Goal: Task Accomplishment & Management: Use online tool/utility

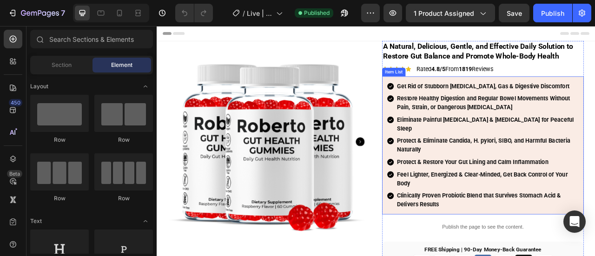
scroll to position [93, 0]
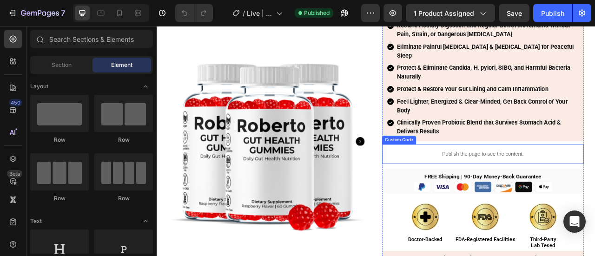
click at [489, 184] on p "Publish the page to see the content." at bounding box center [571, 189] width 256 height 10
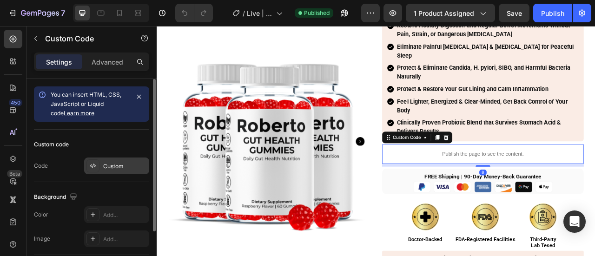
click at [127, 161] on div "Custom" at bounding box center [116, 166] width 65 height 17
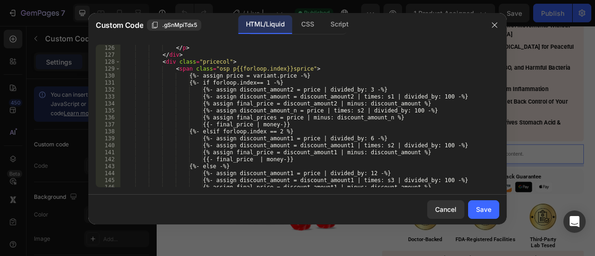
scroll to position [920, 0]
click at [282, 91] on div "</ p > </ div > < div class = "pricecol" > < span class = "osp p{{forloop.index…" at bounding box center [306, 123] width 372 height 157
click at [236, 124] on div "</ p > </ div > < div class = "pricecol" > < span class = "osp p{{forloop.index…" at bounding box center [306, 123] width 372 height 157
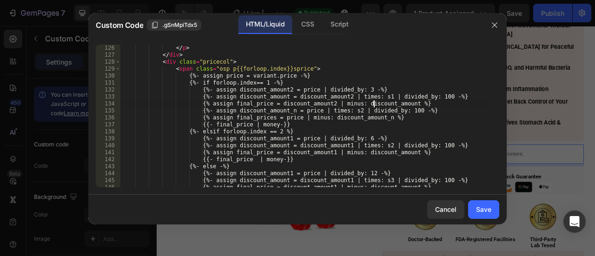
click at [375, 103] on div "</ p > </ div > < div class = "pricecol" > < span class = "osp p{{forloop.index…" at bounding box center [306, 123] width 372 height 157
click at [265, 89] on div "</ p > </ div > < div class = "pricecol" > < span class = "osp p{{forloop.index…" at bounding box center [306, 123] width 372 height 157
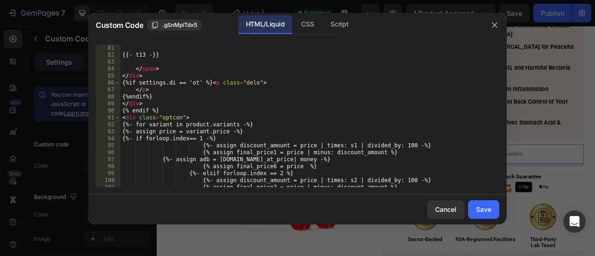
scroll to position [558, 0]
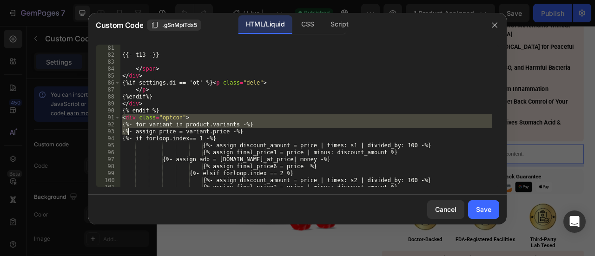
drag, startPoint x: 122, startPoint y: 117, endPoint x: 126, endPoint y: 125, distance: 9.2
click at [128, 128] on div "{{- t13 -}} </ span > </ div > {%if settings.di == 'ot' %} < p class = "dele" >…" at bounding box center [306, 123] width 372 height 157
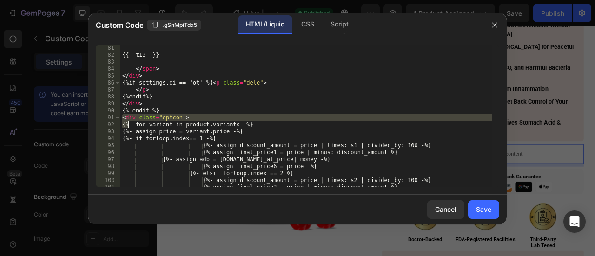
click at [126, 116] on div "{{- t13 -}} </ span > </ div > {%if settings.di == 'ot' %} < p class = "dele" >…" at bounding box center [306, 116] width 372 height 143
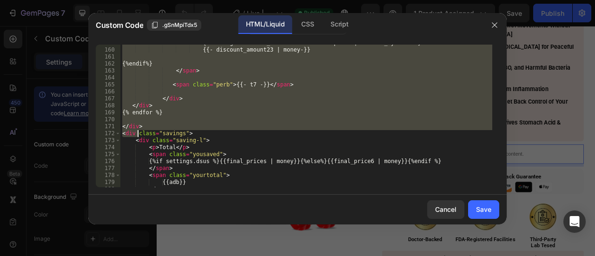
scroll to position [1155, 0]
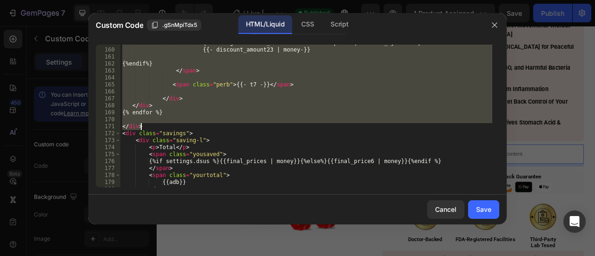
drag, startPoint x: 127, startPoint y: 124, endPoint x: 150, endPoint y: 128, distance: 22.6
click at [150, 128] on div "{%- assign discount_amount23 = variant.price | divided_by: 12 -%} {{- discount_…" at bounding box center [306, 117] width 372 height 157
type textarea "</div>"
